Goal: Information Seeking & Learning: Learn about a topic

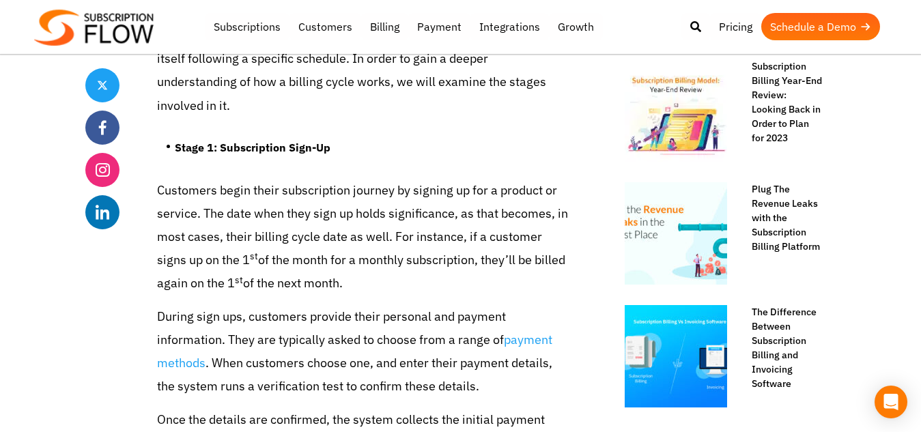
scroll to position [956, 0]
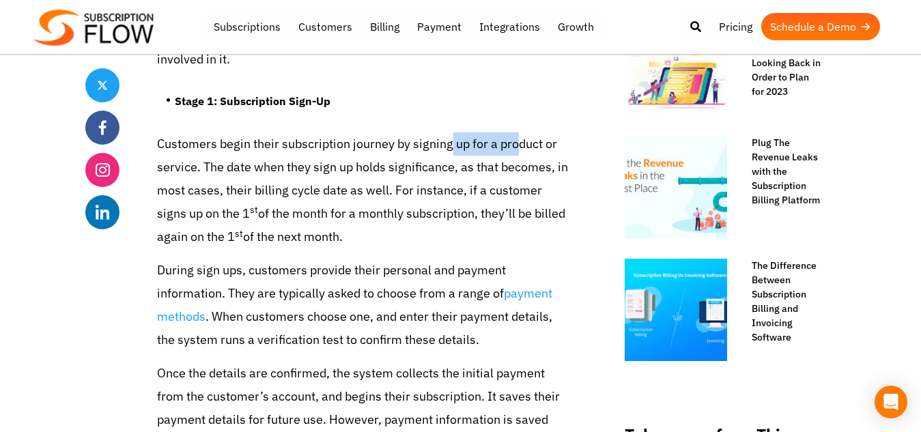
drag, startPoint x: 453, startPoint y: 123, endPoint x: 516, endPoint y: 120, distance: 63.6
click at [516, 132] on p "Customers begin their subscription journey by signing up for a product or servi…" at bounding box center [363, 190] width 413 height 117
drag, startPoint x: 222, startPoint y: 143, endPoint x: 311, endPoint y: 143, distance: 89.5
click at [311, 143] on p "Customers begin their subscription journey by signing up for a product or servi…" at bounding box center [363, 190] width 413 height 117
drag, startPoint x: 340, startPoint y: 143, endPoint x: 418, endPoint y: 145, distance: 77.9
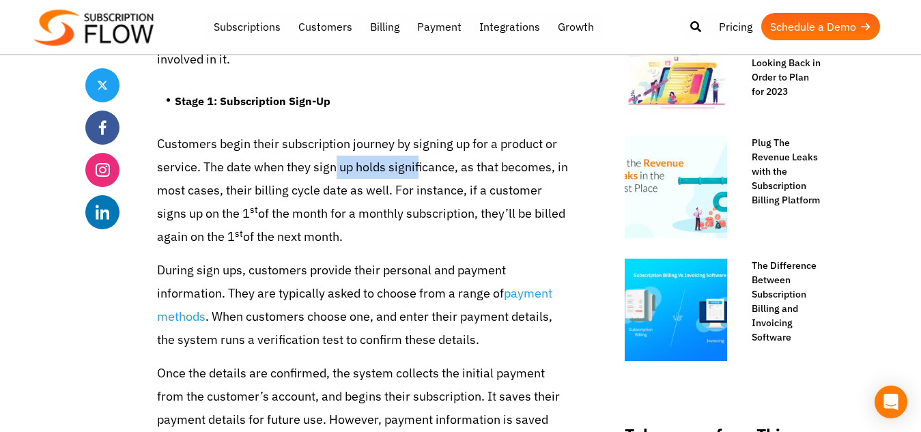
click at [418, 145] on p "Customers begin their subscription journey by signing up for a product or servi…" at bounding box center [363, 190] width 413 height 117
click at [503, 145] on p "Customers begin their subscription journey by signing up for a product or servi…" at bounding box center [363, 190] width 413 height 117
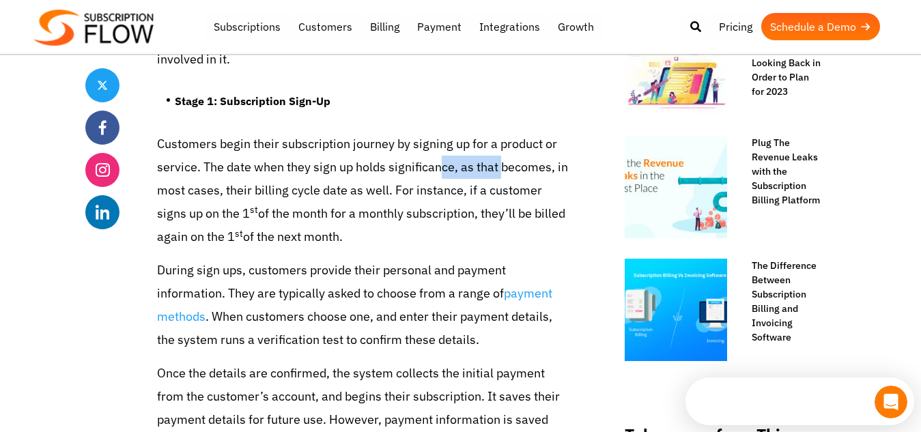
scroll to position [0, 0]
click at [442, 181] on p "Customers begin their subscription journey by signing up for a product or servi…" at bounding box center [363, 190] width 413 height 117
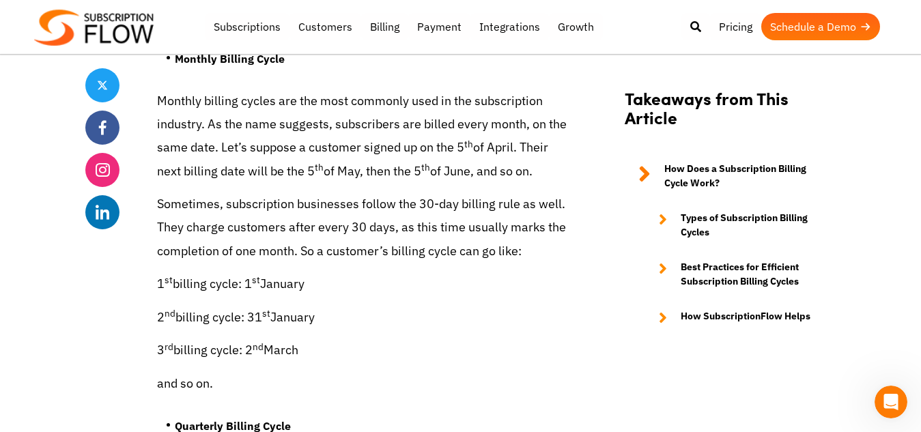
scroll to position [3346, 0]
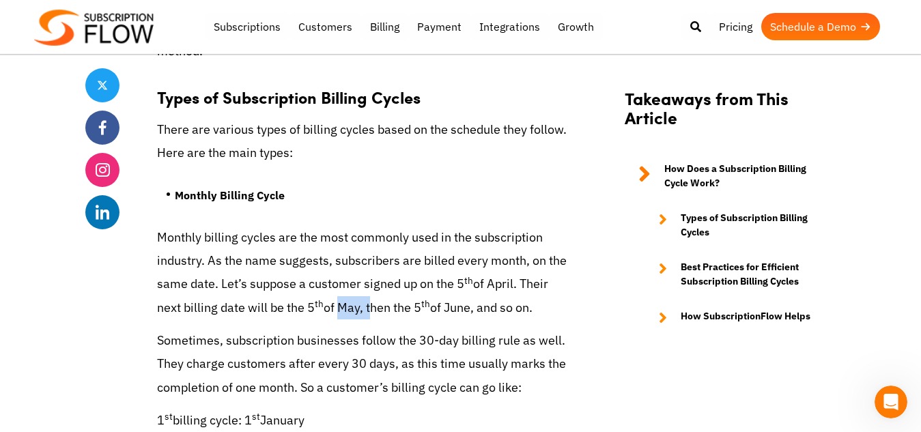
drag, startPoint x: 341, startPoint y: 281, endPoint x: 369, endPoint y: 283, distance: 28.7
click at [369, 283] on p "Monthly billing cycles are the most commonly used in the subscription industry.…" at bounding box center [363, 273] width 413 height 94
drag, startPoint x: 400, startPoint y: 282, endPoint x: 491, endPoint y: 282, distance: 90.8
click at [491, 282] on p "Monthly billing cycles are the most commonly used in the subscription industry.…" at bounding box center [363, 273] width 413 height 94
drag, startPoint x: 524, startPoint y: 285, endPoint x: 546, endPoint y: 286, distance: 21.2
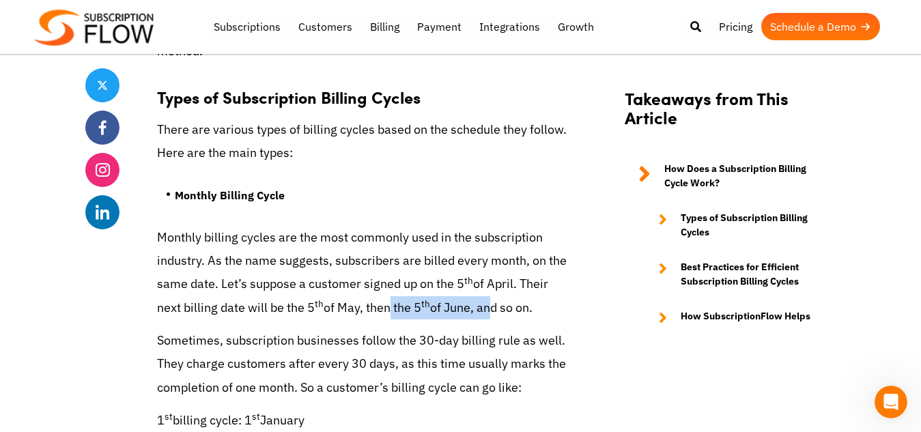
click at [546, 286] on p "Monthly billing cycles are the most commonly used in the subscription industry.…" at bounding box center [363, 273] width 413 height 94
click at [341, 331] on p "Sometimes, subscription businesses follow the 30-day billing rule as well. They…" at bounding box center [363, 364] width 413 height 70
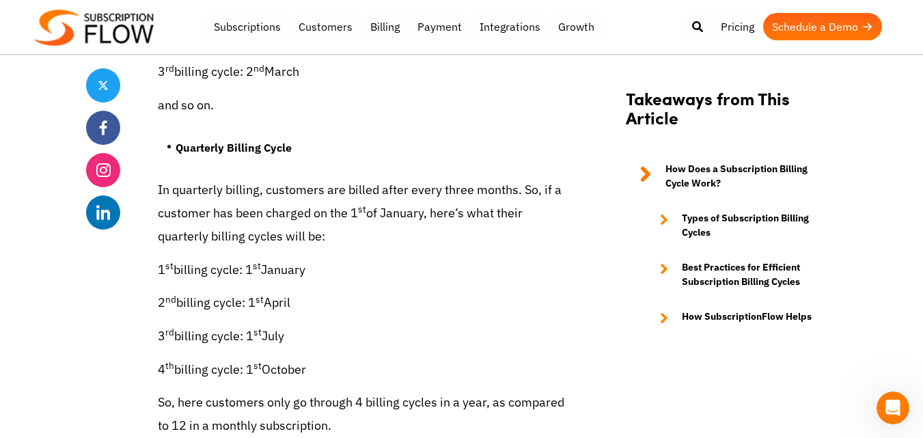
scroll to position [3756, 0]
